Goal: Task Accomplishment & Management: Manage account settings

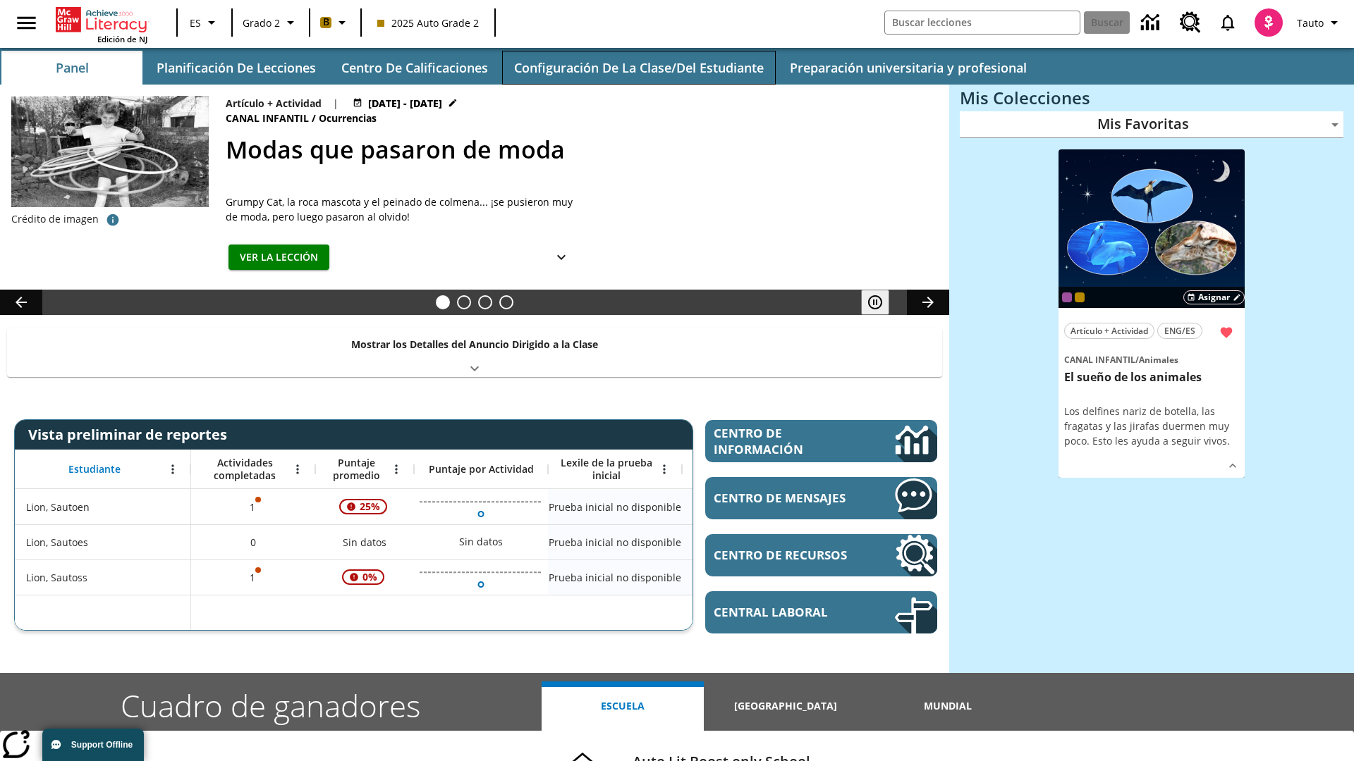
click at [638, 68] on button "Configuración de la clase/del estudiante" at bounding box center [639, 68] width 274 height 34
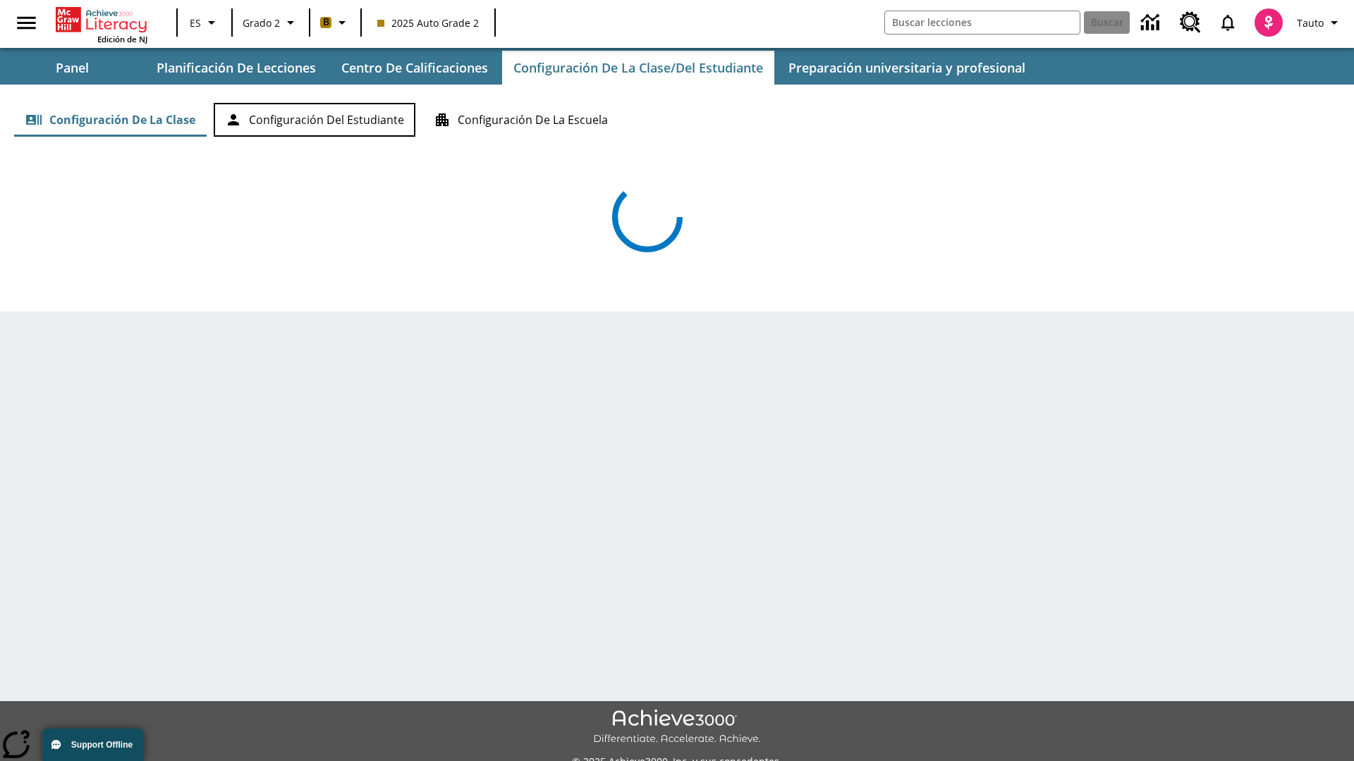
click at [314, 120] on button "Configuración del estudiante" at bounding box center [315, 120] width 202 height 34
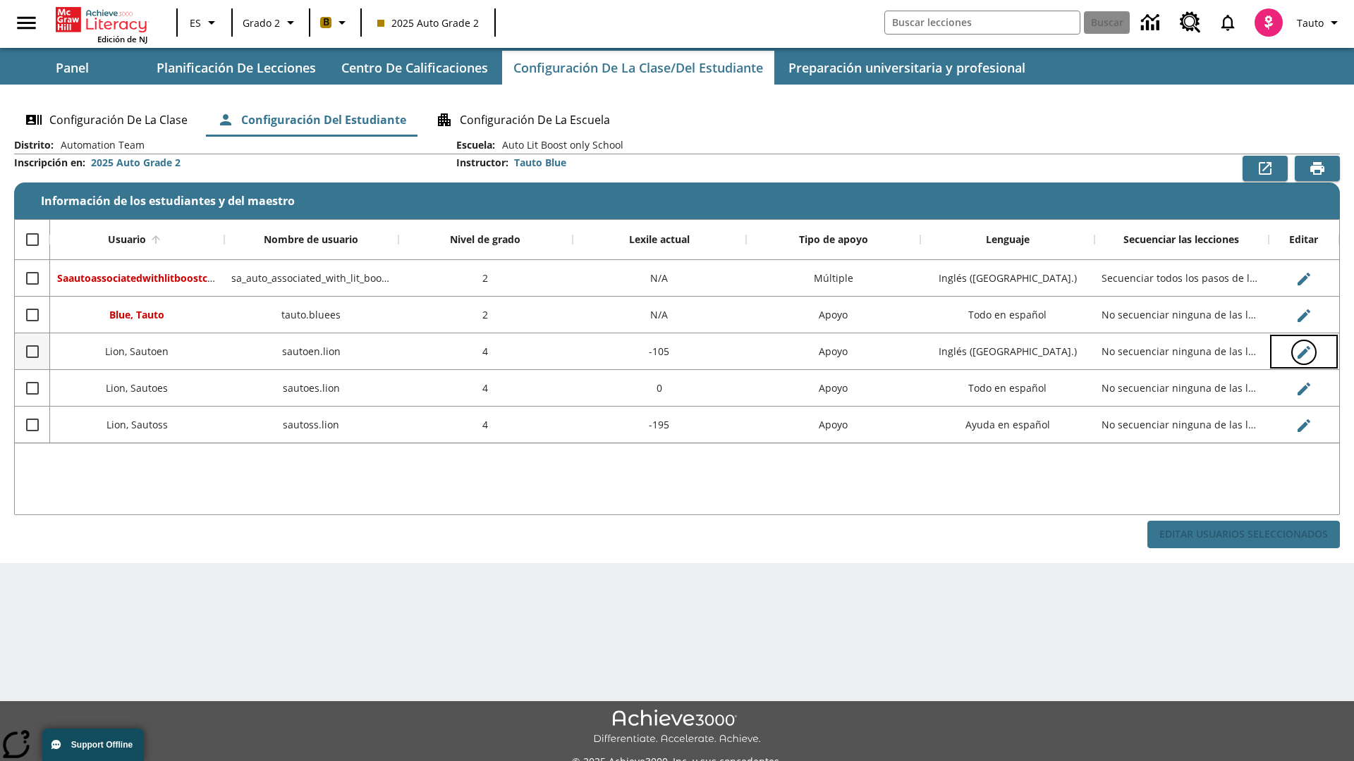
click at [1303, 352] on icon "Editar Usuario" at bounding box center [1303, 352] width 13 height 13
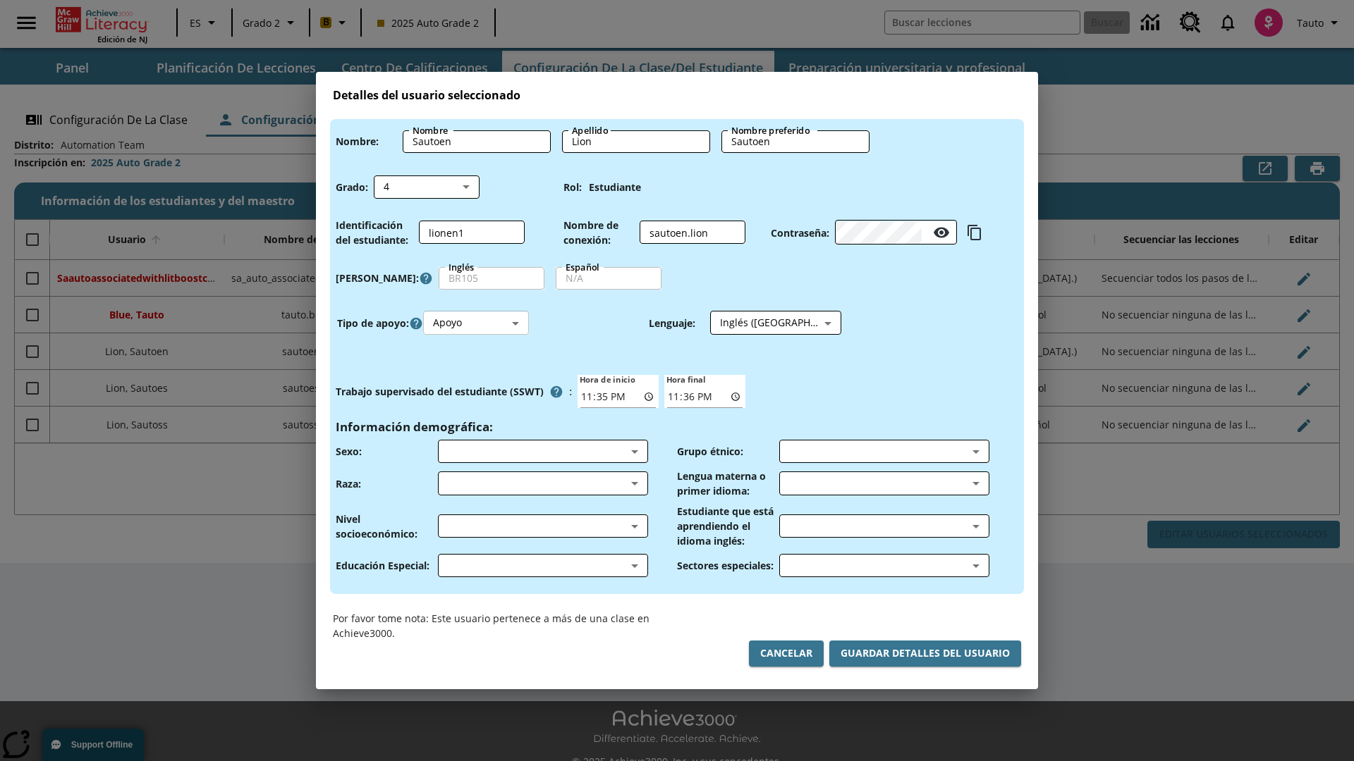
click at [476, 323] on body "Saltar al contenido principal Edición de NJ ES Grado 2 B 2025 Auto Grade 2 Busc…" at bounding box center [677, 396] width 1354 height 792
click at [476, 375] on li "Apoyo" at bounding box center [476, 375] width 106 height 23
click at [762, 323] on body "Saltar al contenido principal Edición de NJ ES Grado 2 B 2025 Auto Grade 2 Busc…" at bounding box center [677, 396] width 1354 height 792
click at [476, 323] on body "Saltar al contenido principal Edición de NJ ES Grado 2 B 2025 Auto Grade 2 Busc…" at bounding box center [677, 396] width 1354 height 792
click at [476, 398] on li "Enriquecimiento" at bounding box center [476, 398] width 106 height 23
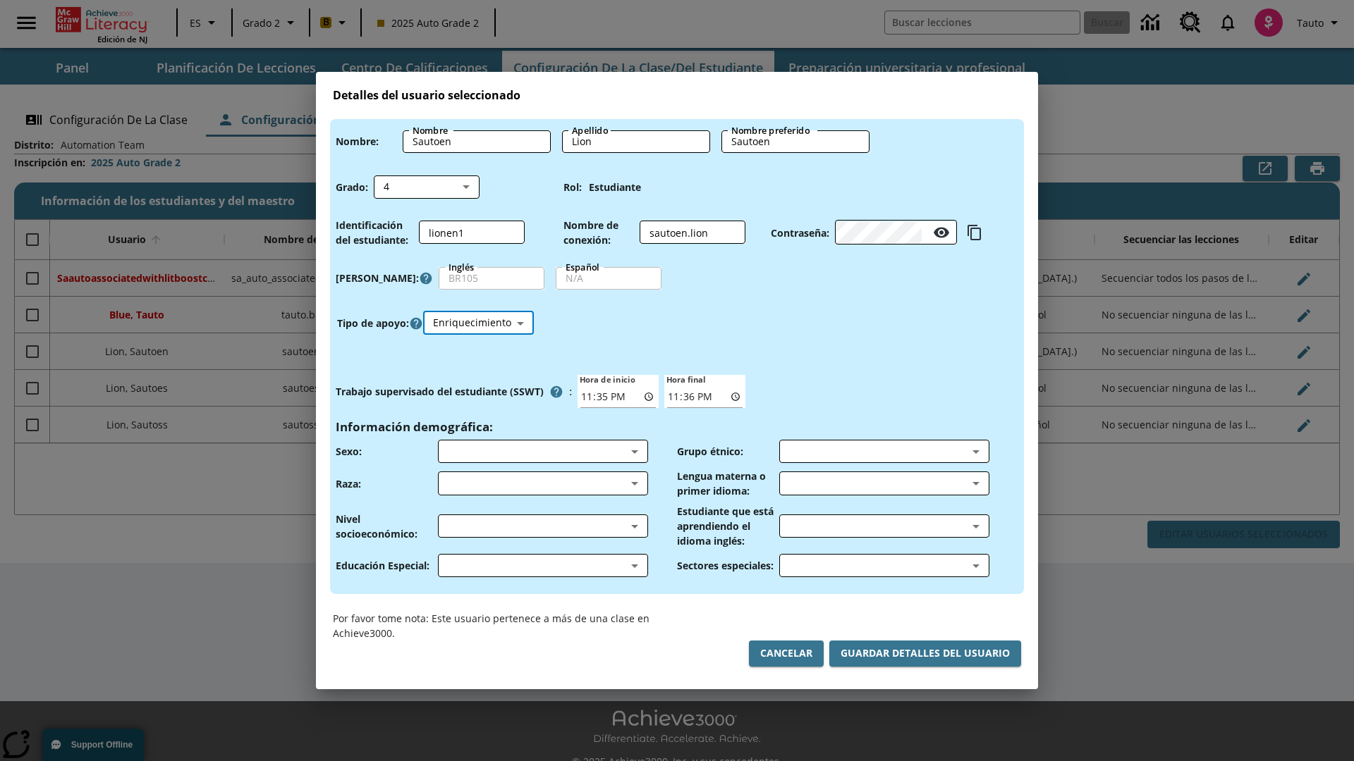
click at [478, 323] on body "Saltar al contenido principal Edición de NJ ES Grado 2 B 2025 Auto Grade 2 Busc…" at bounding box center [677, 396] width 1354 height 792
click at [478, 352] on li "Estándar" at bounding box center [478, 352] width 111 height 23
click at [476, 323] on body "Saltar al contenido principal Edición de NJ ES Grado 2 B 2025 Auto Grade 2 Busc…" at bounding box center [677, 396] width 1354 height 792
click at [476, 422] on li "Múltiple" at bounding box center [476, 421] width 106 height 23
type input "M"
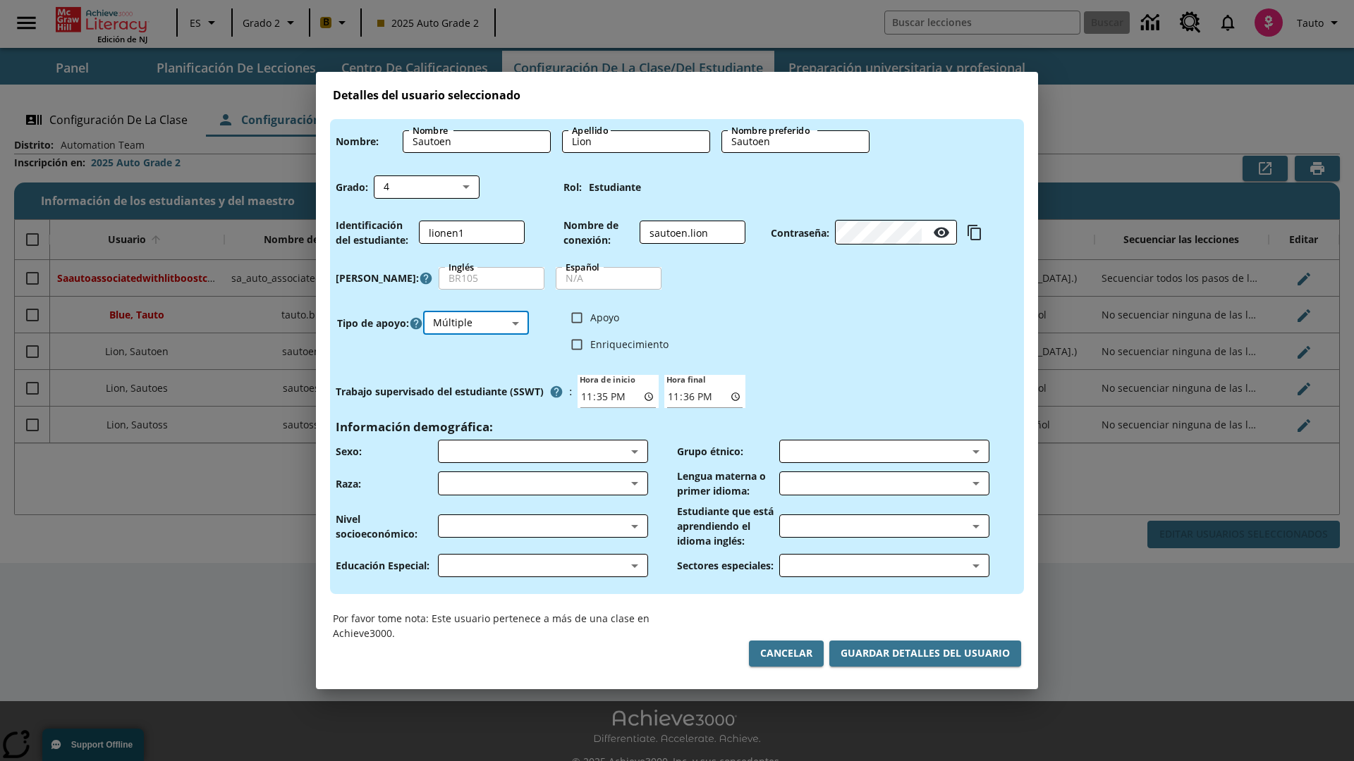
click at [577, 344] on input "Enriquecimiento" at bounding box center [576, 344] width 27 height 27
checkbox input "true"
